Goal: Navigation & Orientation: Find specific page/section

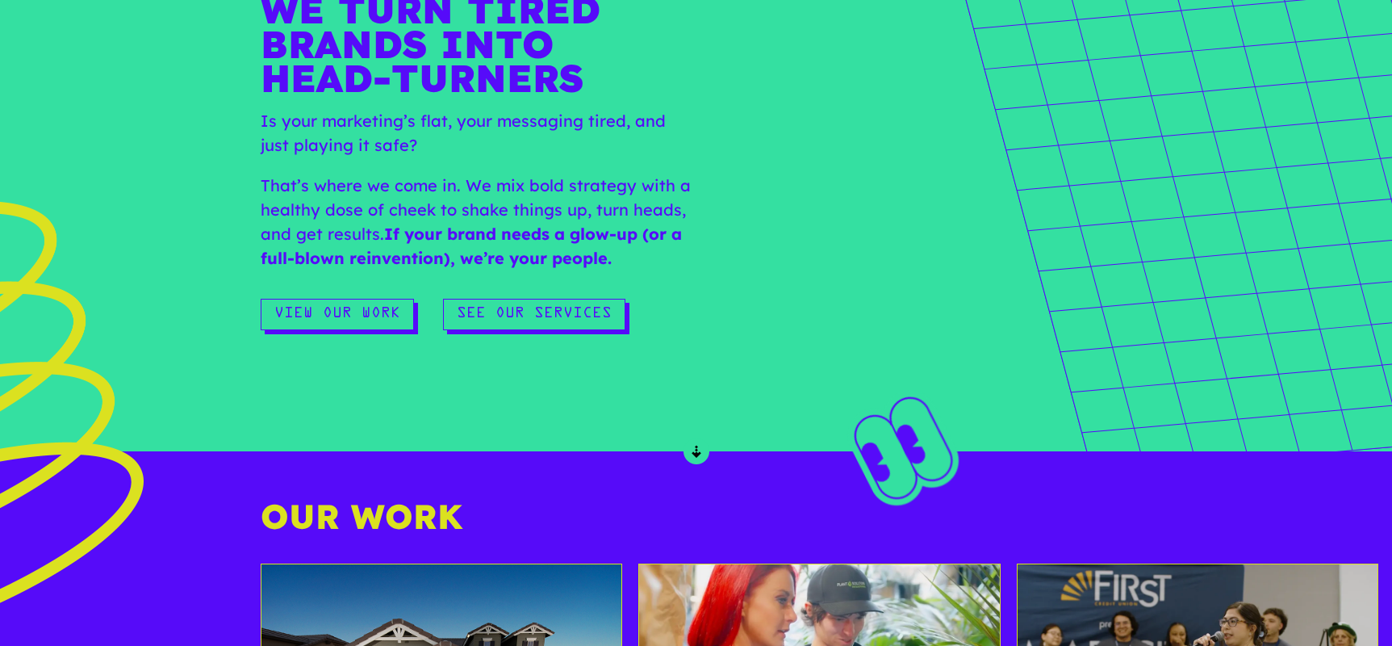
scroll to position [1014, 0]
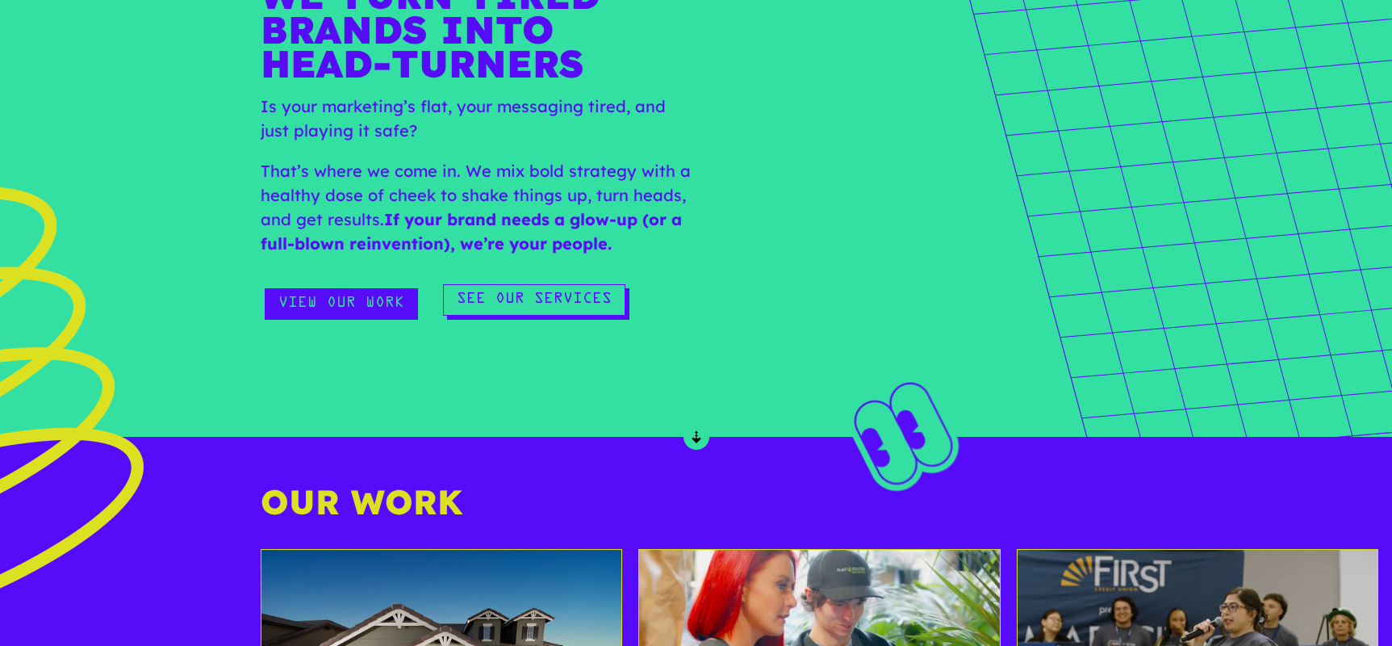
click at [320, 301] on link "View Our Work" at bounding box center [341, 303] width 153 height 31
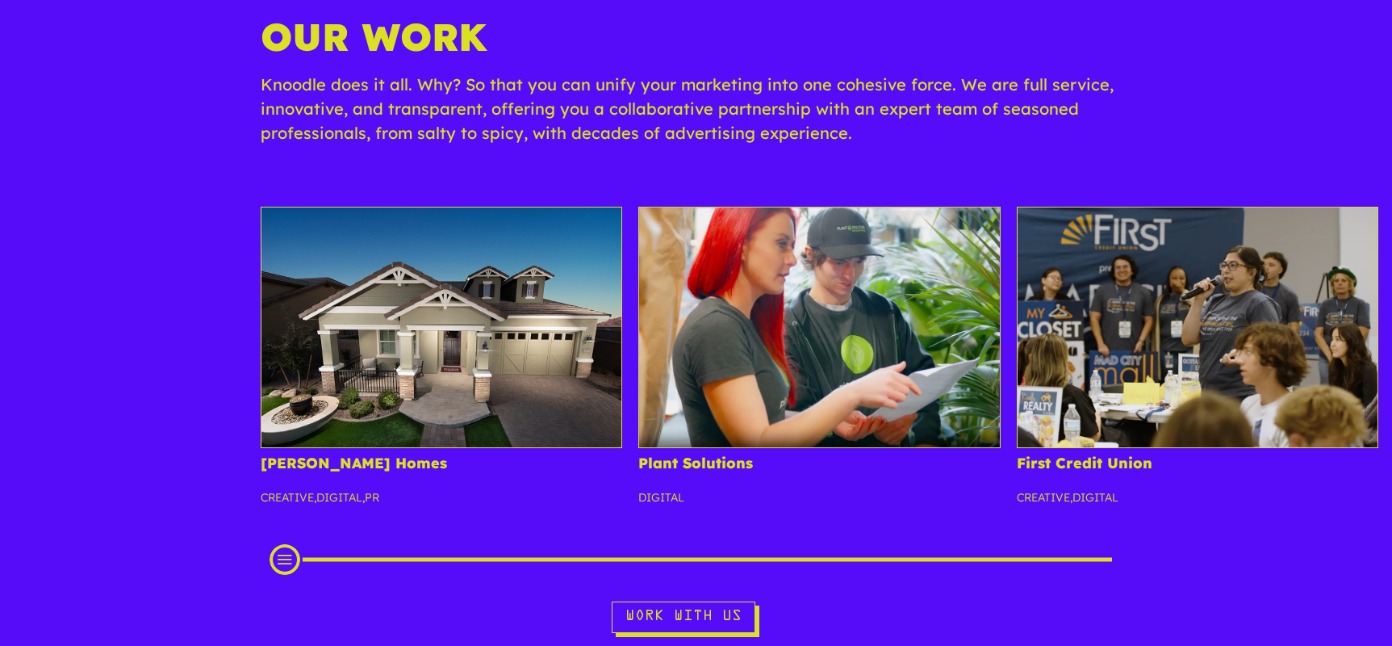
scroll to position [172, 0]
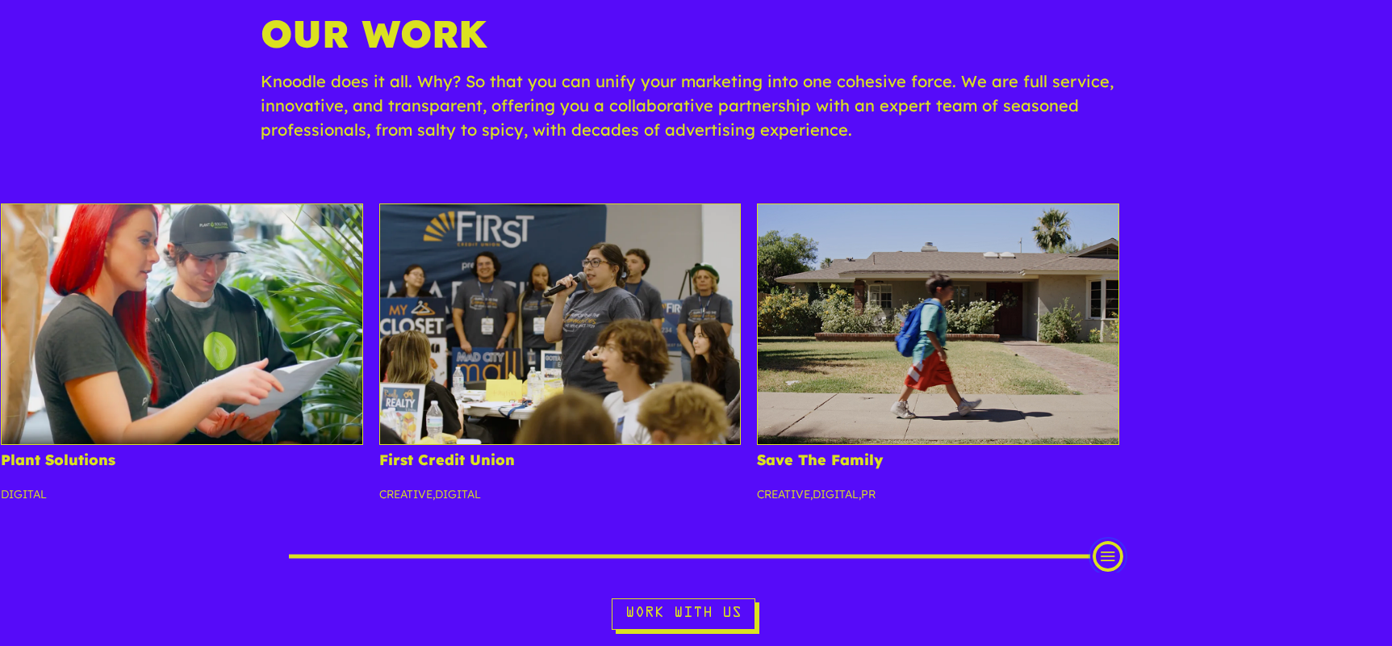
drag, startPoint x: 284, startPoint y: 558, endPoint x: 1125, endPoint y: 571, distance: 841.0
click at [1125, 571] on div at bounding box center [697, 556] width 872 height 32
click at [980, 416] on img at bounding box center [938, 323] width 362 height 241
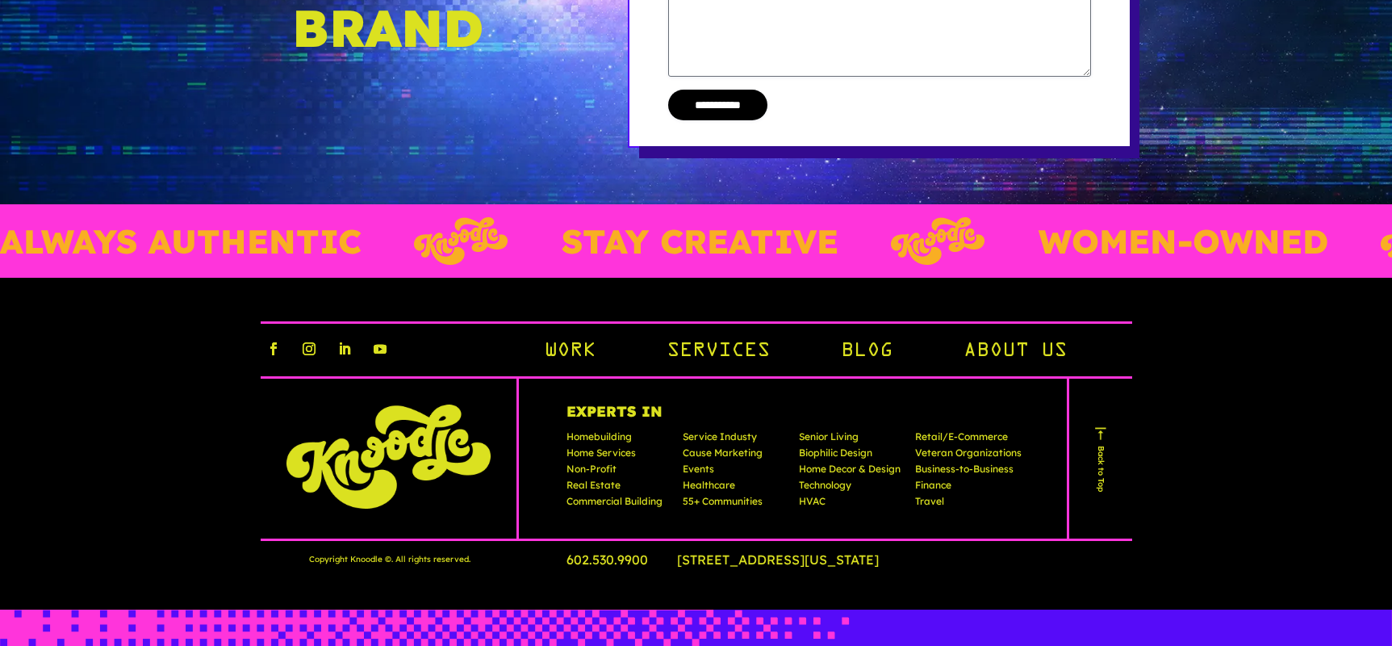
click at [993, 357] on link "About Us" at bounding box center [1015, 351] width 103 height 27
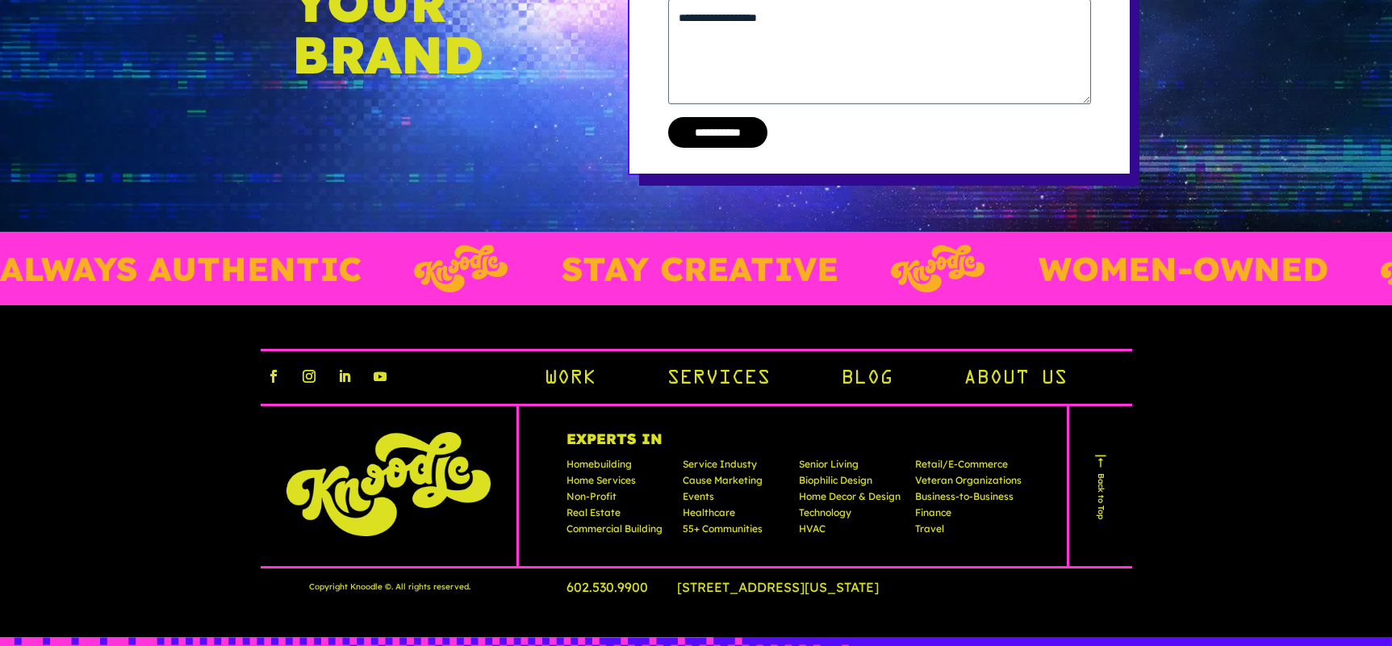
scroll to position [3991, 0]
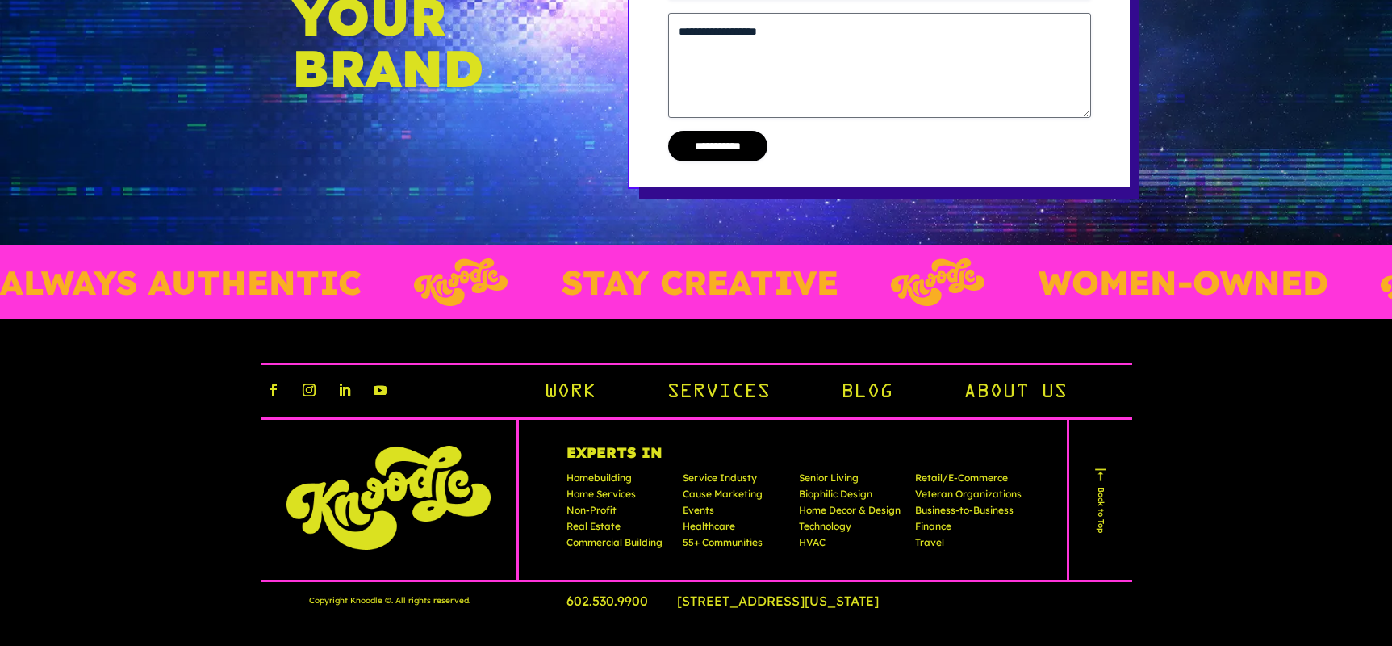
click at [579, 383] on link "Work" at bounding box center [570, 392] width 52 height 27
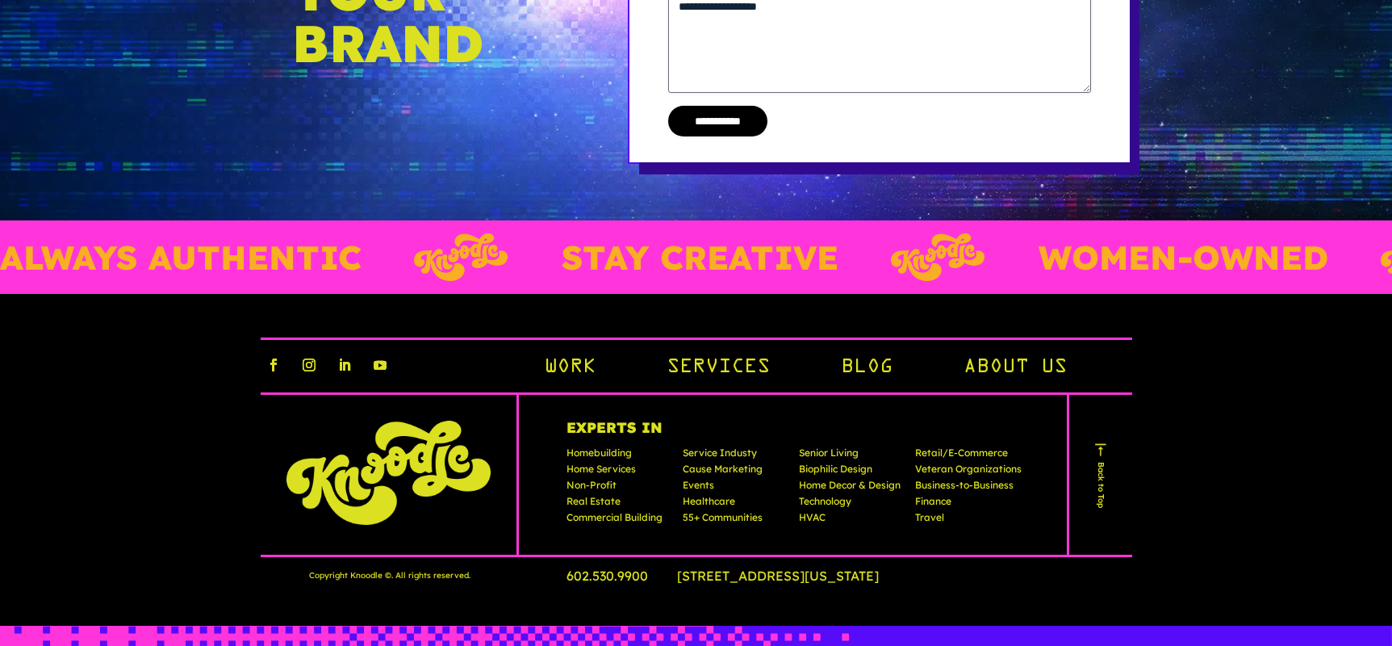
scroll to position [6820, 0]
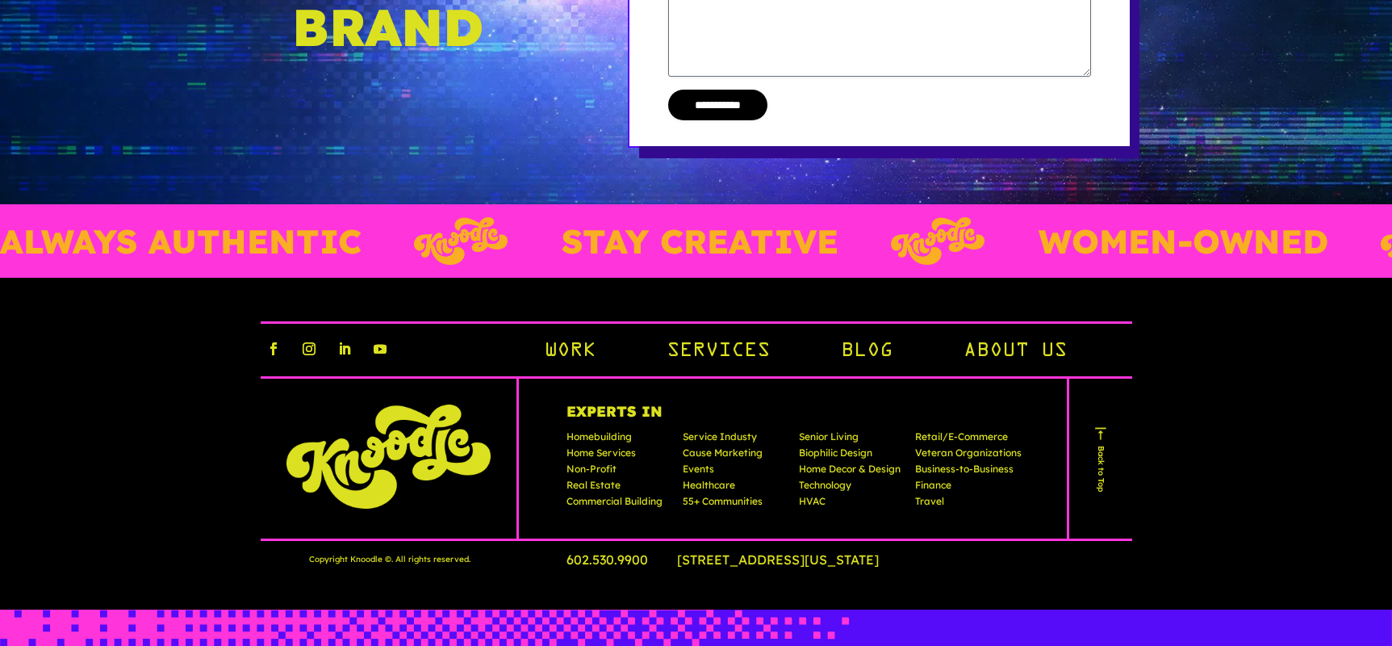
click at [717, 374] on div "Follow Follow Follow Follow Work Services Blog About Us" at bounding box center [697, 348] width 872 height 55
click at [721, 359] on link "Services" at bounding box center [718, 351] width 103 height 27
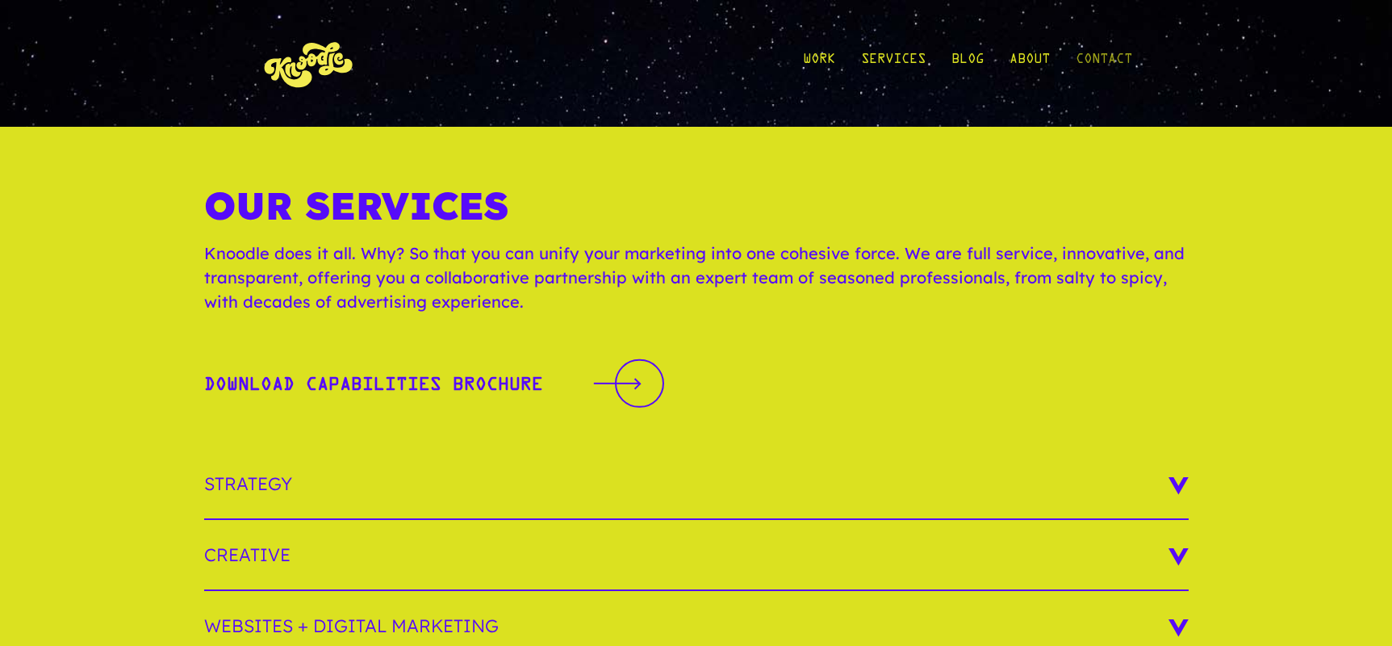
click at [1097, 58] on link "Contact" at bounding box center [1104, 63] width 56 height 75
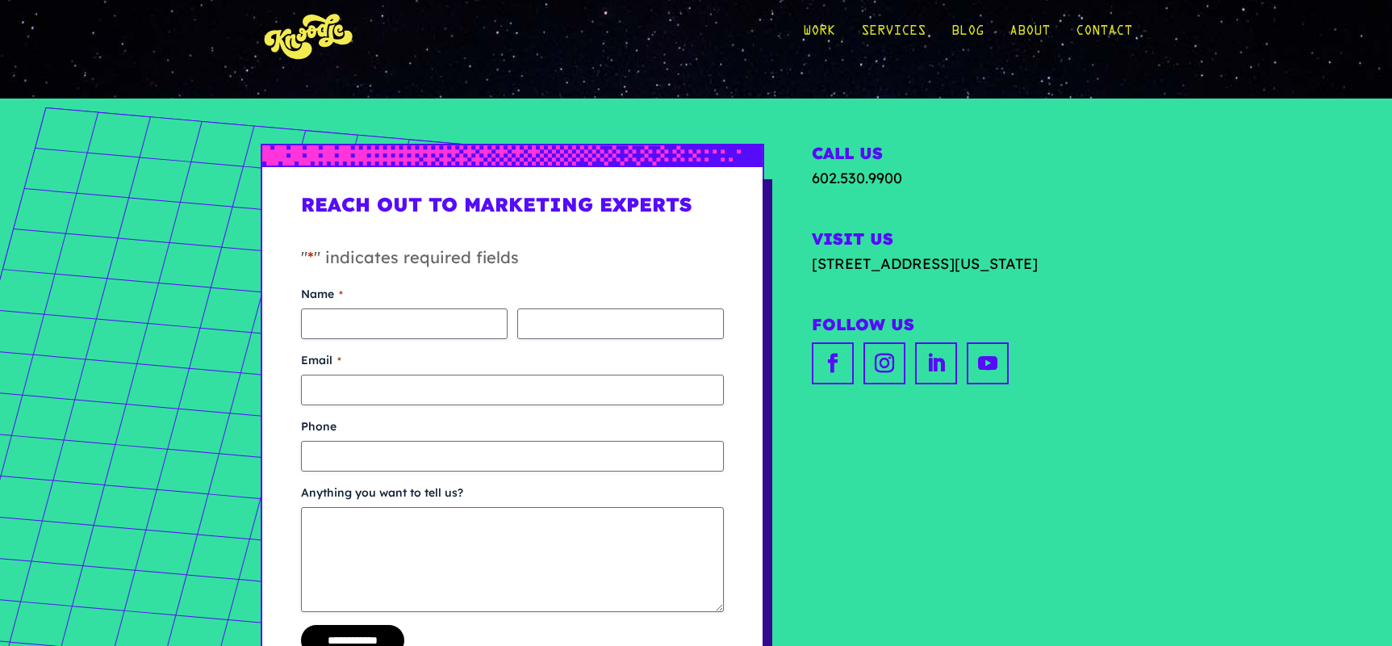
scroll to position [33, 0]
